Goal: Task Accomplishment & Management: Use online tool/utility

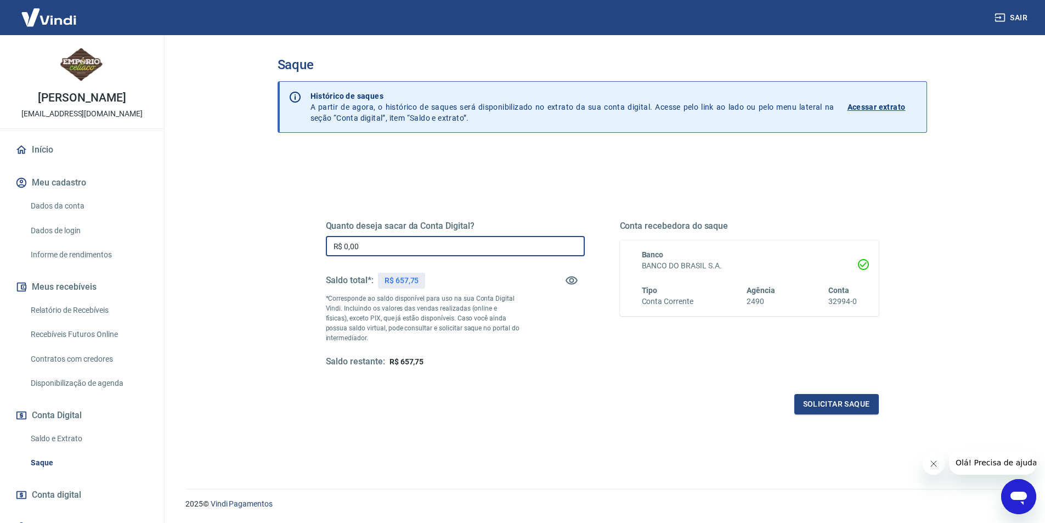
drag, startPoint x: 360, startPoint y: 245, endPoint x: 346, endPoint y: 245, distance: 14.8
click at [346, 245] on input "R$ 0,00" at bounding box center [455, 246] width 259 height 20
type input "R$ 657,75"
click at [842, 402] on button "Solicitar saque" at bounding box center [837, 404] width 84 height 20
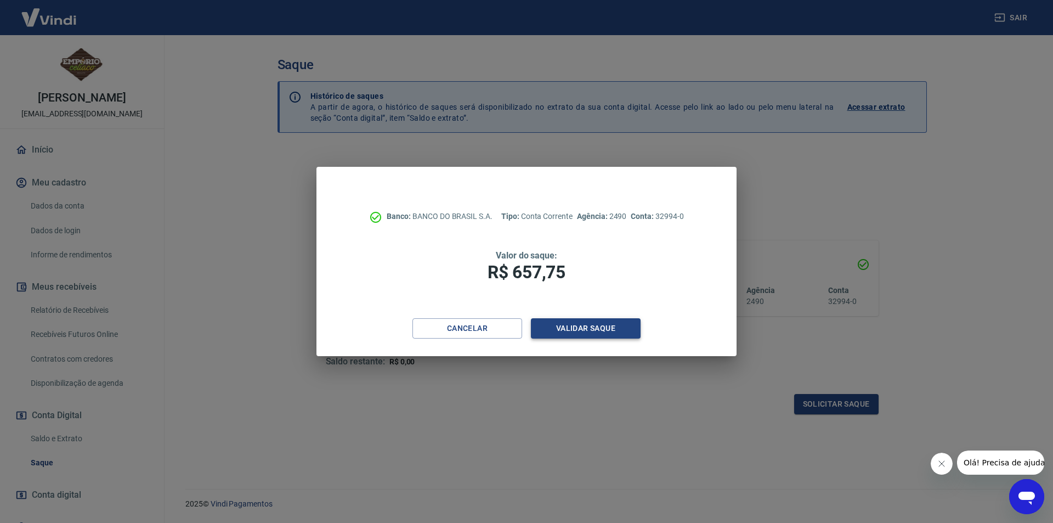
click at [600, 329] on button "Validar saque" at bounding box center [586, 328] width 110 height 20
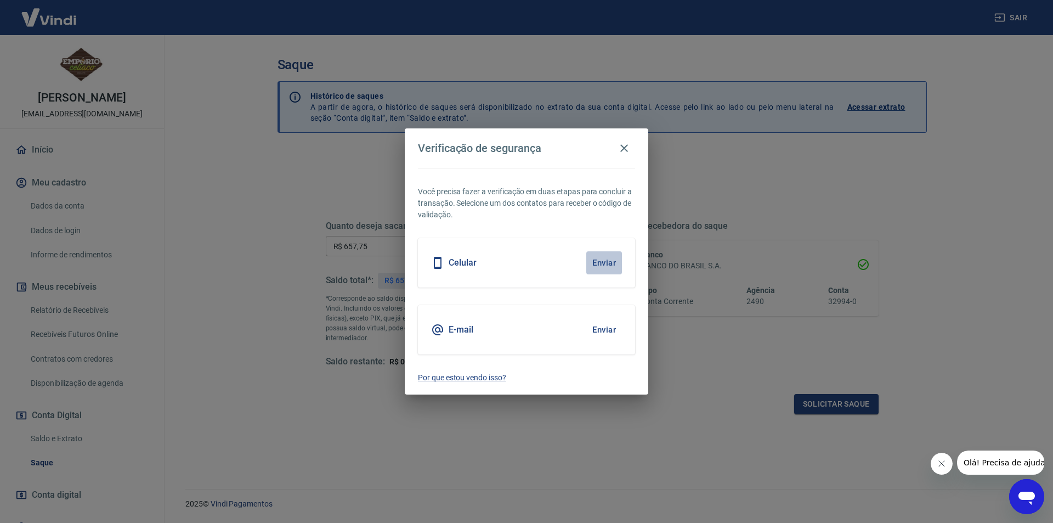
click at [604, 260] on button "Enviar" at bounding box center [605, 262] width 36 height 23
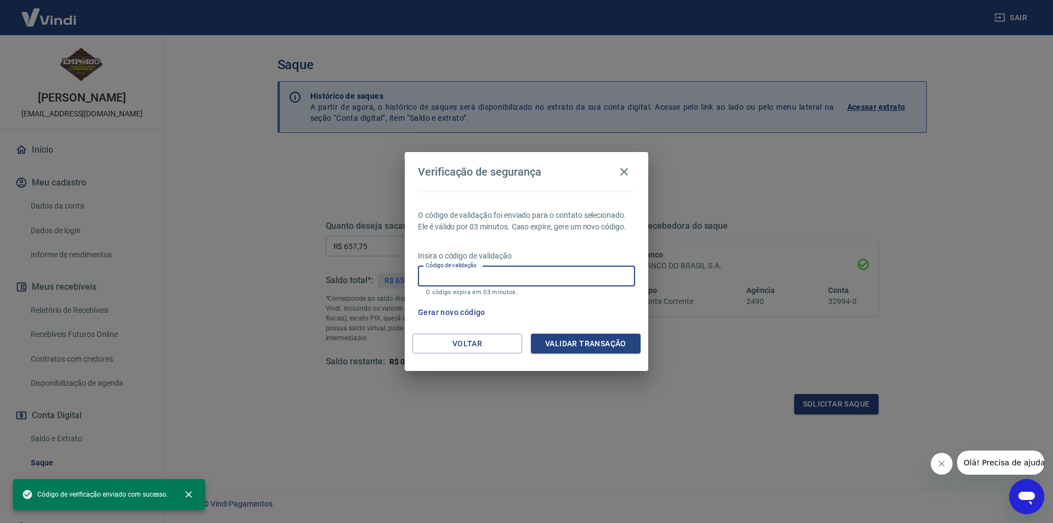
click at [542, 276] on input "Código de validação" at bounding box center [526, 276] width 217 height 20
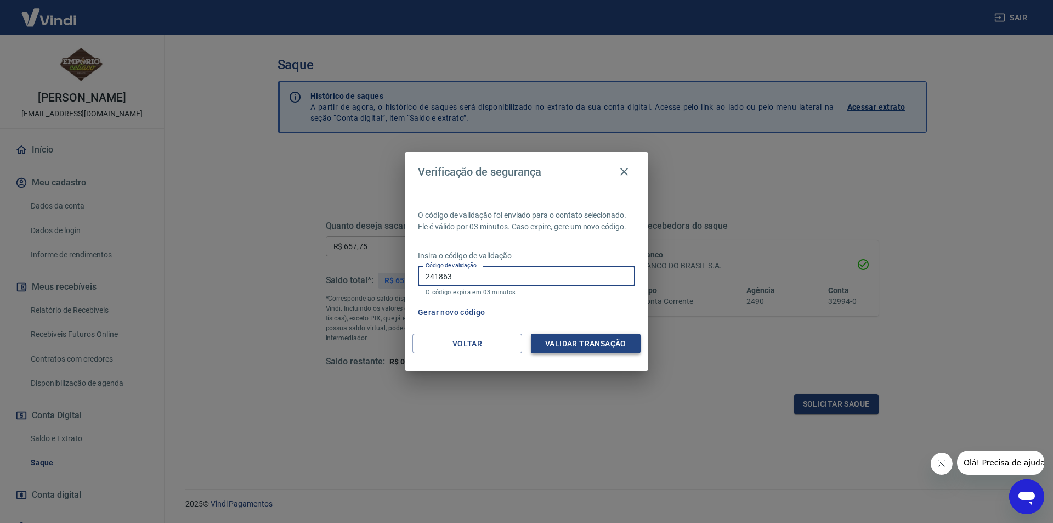
type input "241863"
click at [585, 347] on button "Validar transação" at bounding box center [586, 344] width 110 height 20
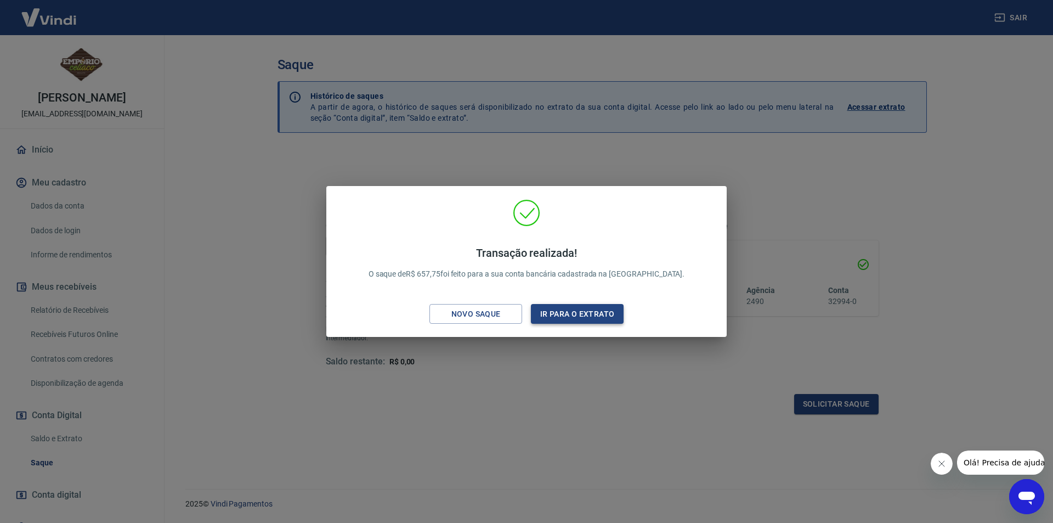
click at [579, 313] on button "Ir para o extrato" at bounding box center [577, 314] width 93 height 20
